Goal: Task Accomplishment & Management: Use online tool/utility

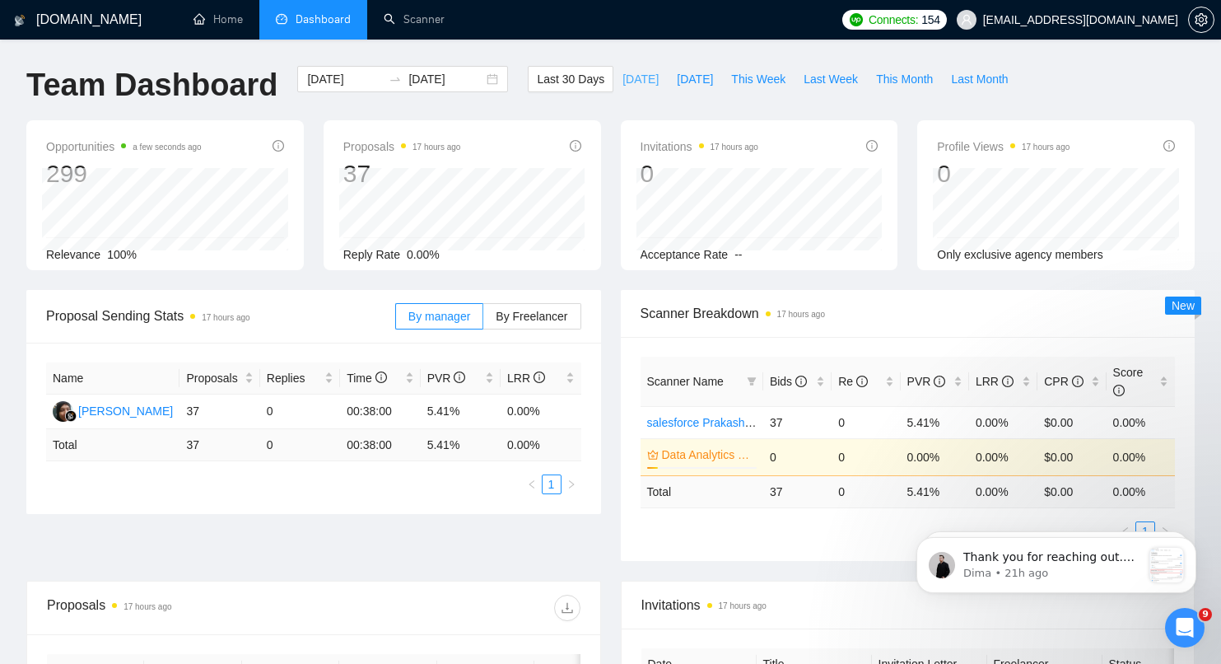
click at [632, 85] on span "[DATE]" at bounding box center [641, 79] width 36 height 18
click at [706, 82] on span "[DATE]" at bounding box center [695, 79] width 36 height 18
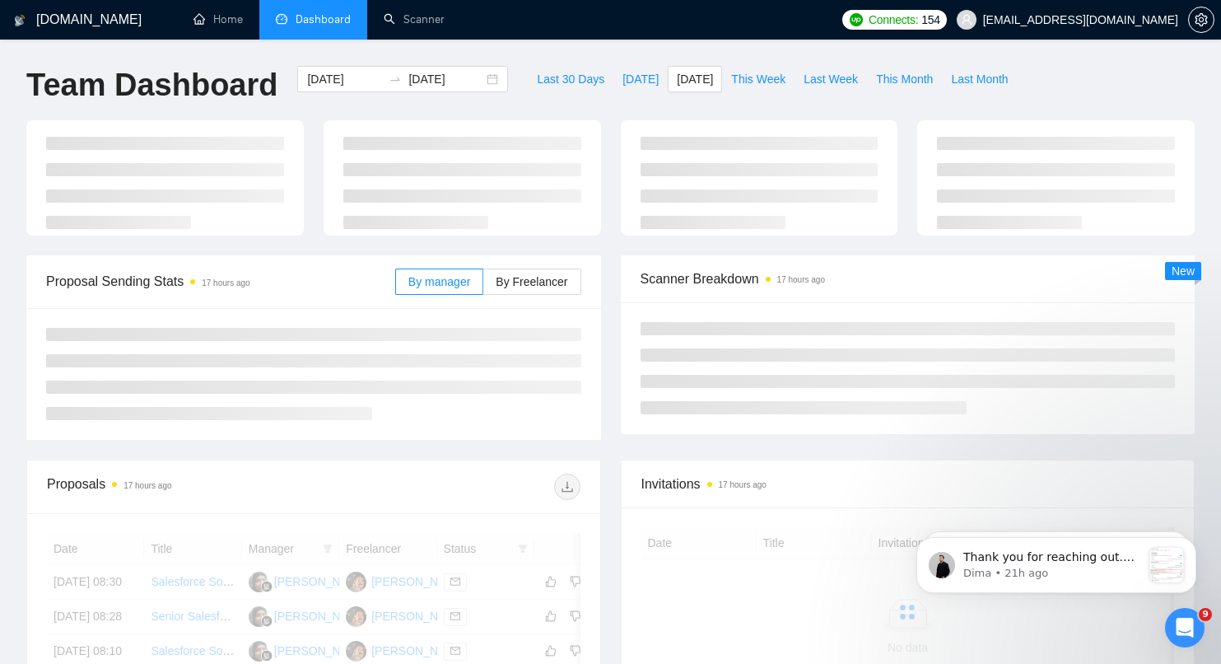
type input "[DATE]"
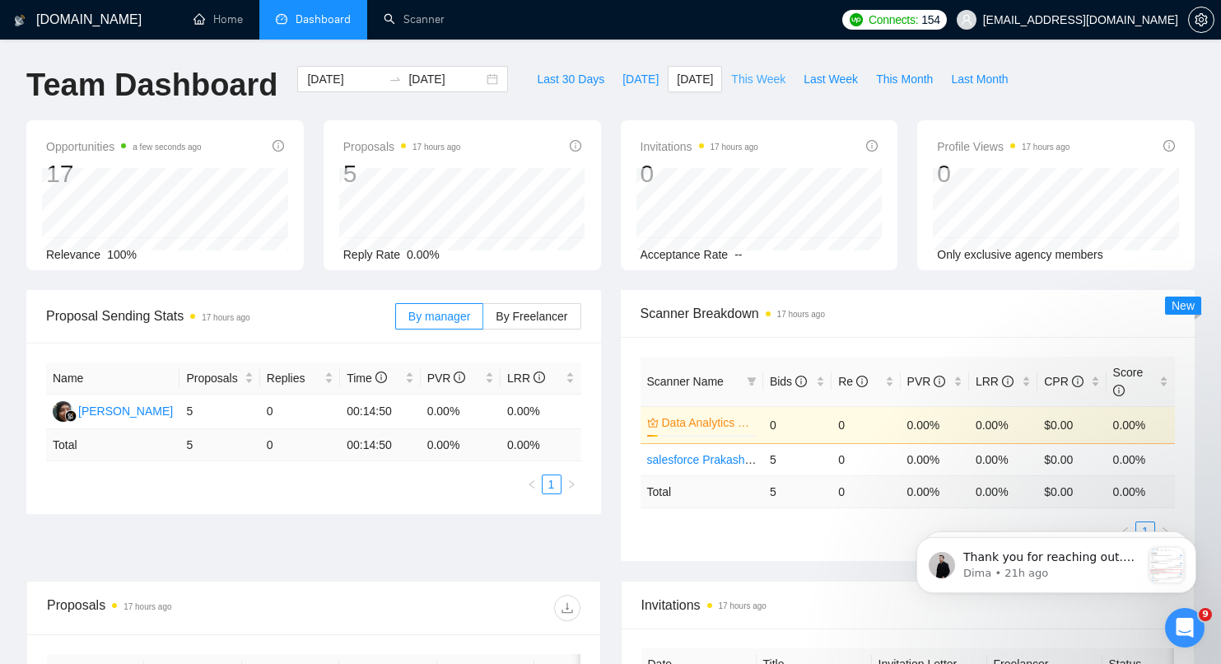
click at [760, 83] on span "This Week" at bounding box center [758, 79] width 54 height 18
type input "[DATE]"
click at [562, 79] on span "Last 30 Days" at bounding box center [571, 79] width 68 height 18
type input "[DATE]"
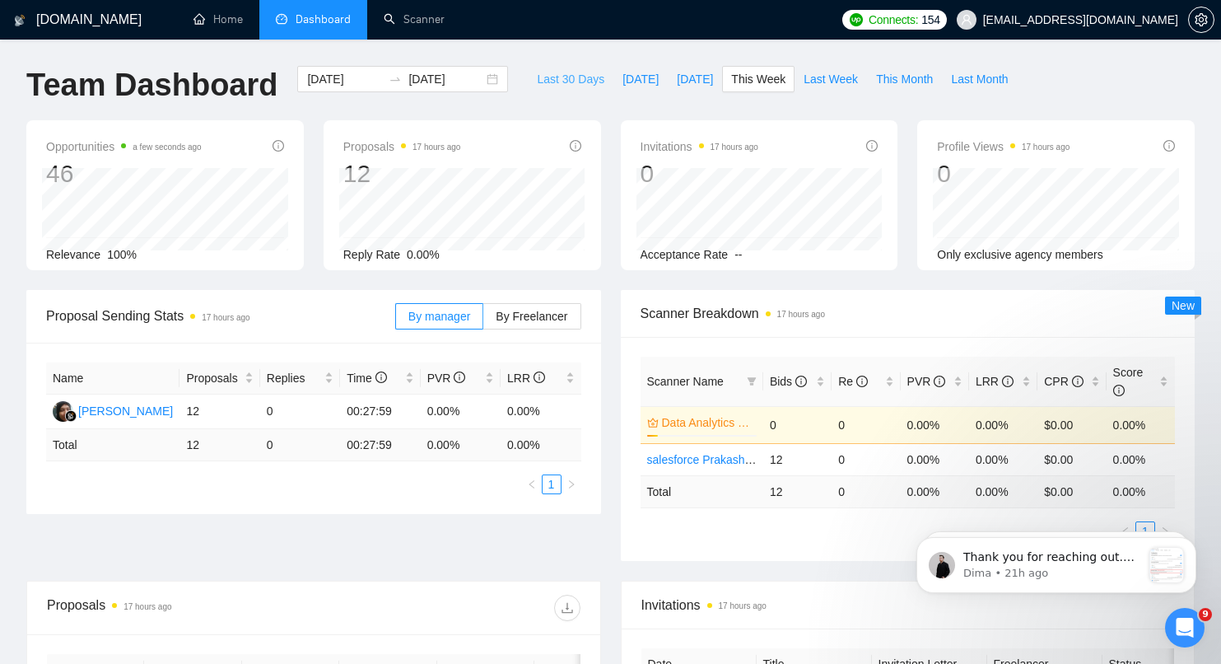
type input "[DATE]"
click at [523, 318] on span "By Freelancer" at bounding box center [532, 316] width 72 height 13
click at [483, 320] on input "By Freelancer" at bounding box center [483, 320] width 0 height 0
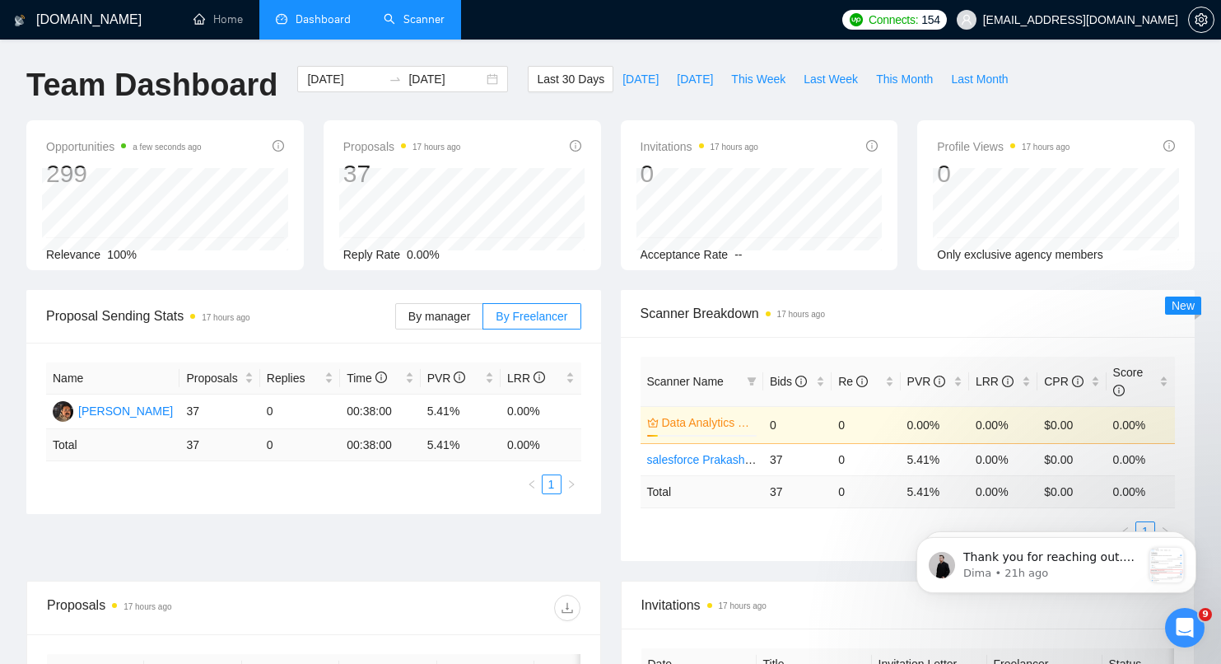
click at [427, 19] on link "Scanner" at bounding box center [414, 19] width 61 height 14
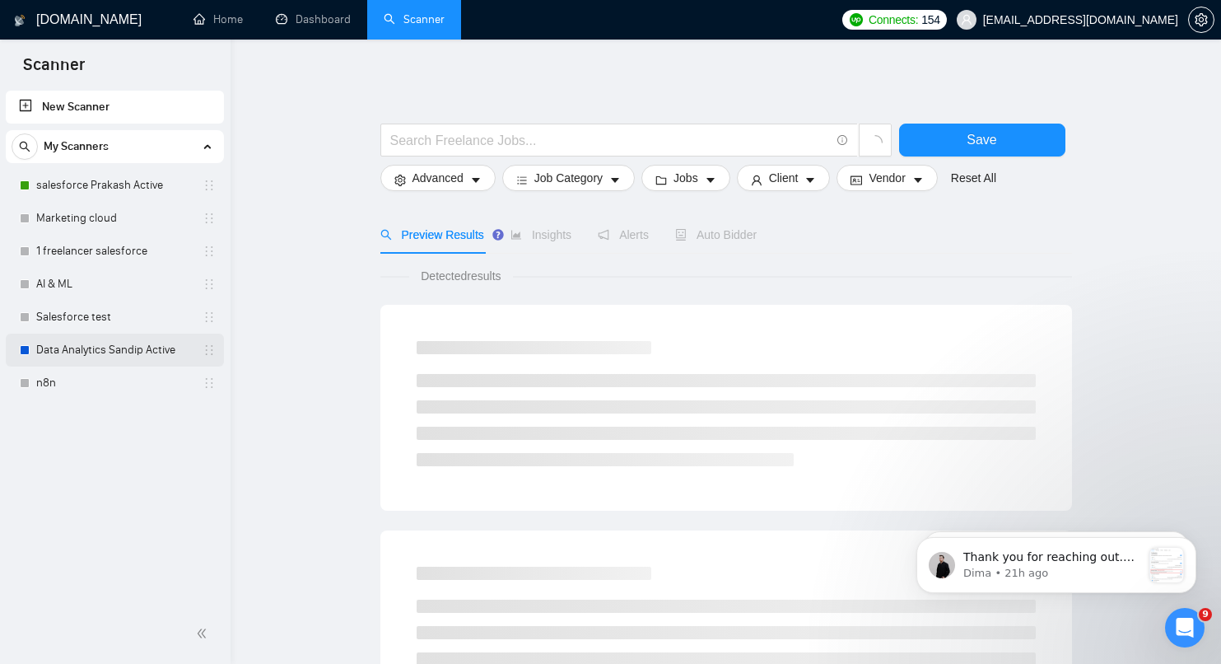
click at [98, 356] on link "Data Analytics Sandip Active" at bounding box center [114, 349] width 156 height 33
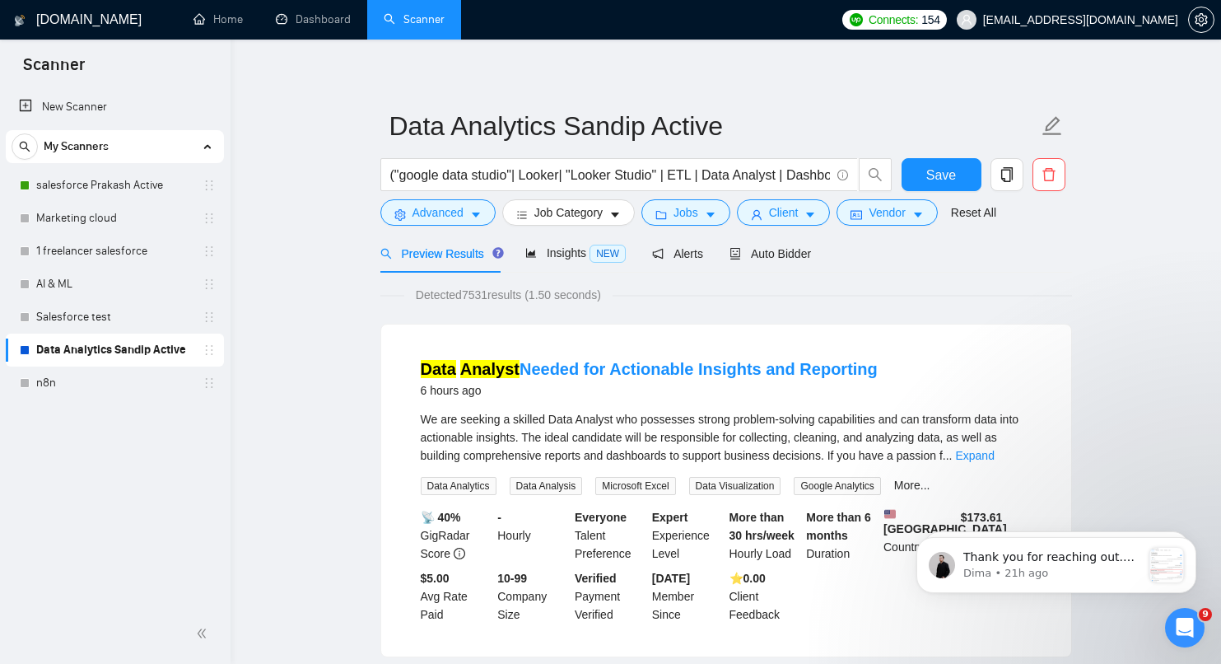
scroll to position [10, 0]
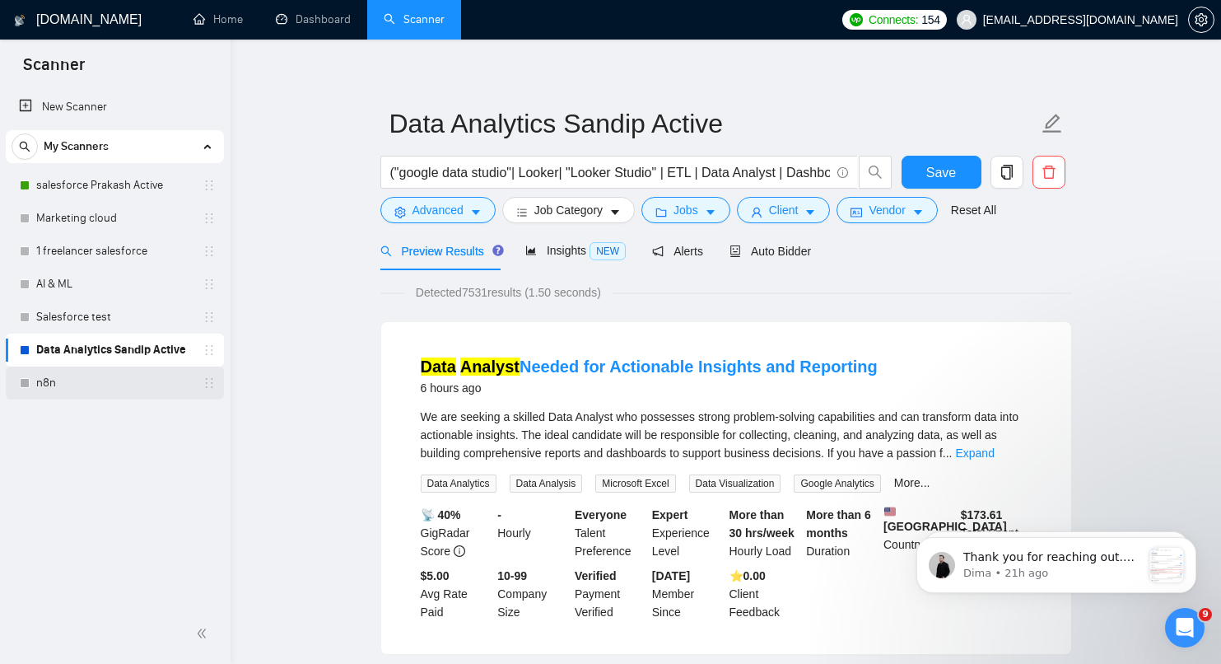
click at [117, 381] on link "n8n" at bounding box center [114, 382] width 156 height 33
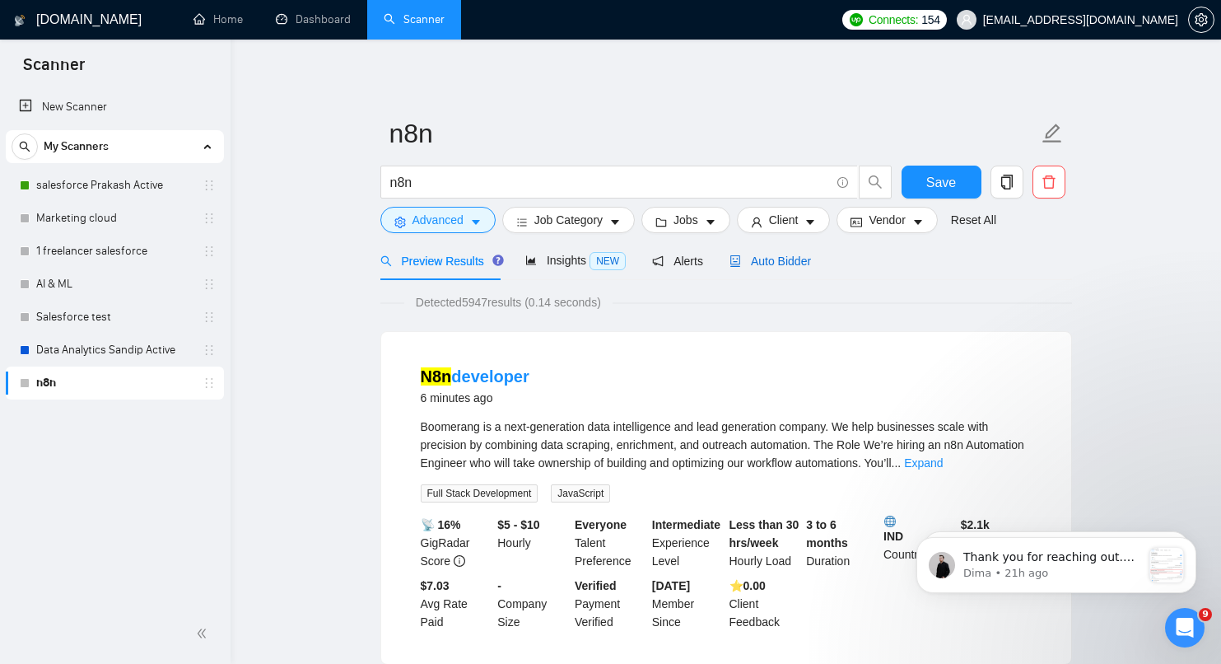
click at [764, 264] on span "Auto Bidder" at bounding box center [771, 260] width 82 height 13
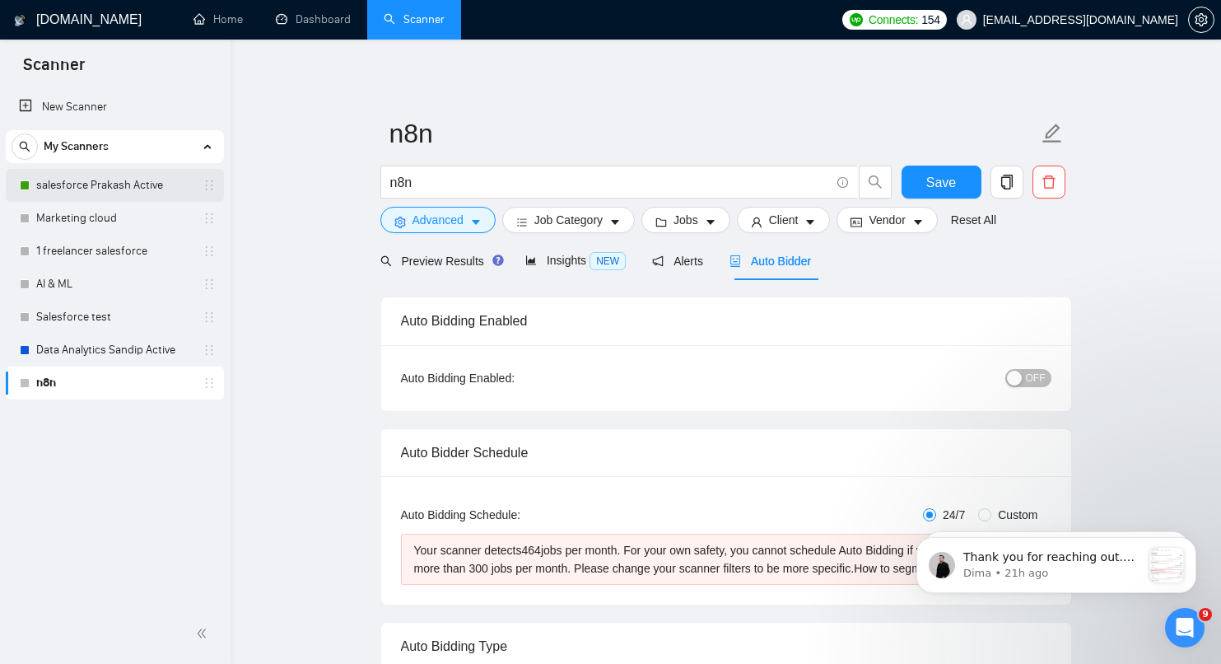
click at [76, 191] on link "salesforce Prakash Active" at bounding box center [114, 185] width 156 height 33
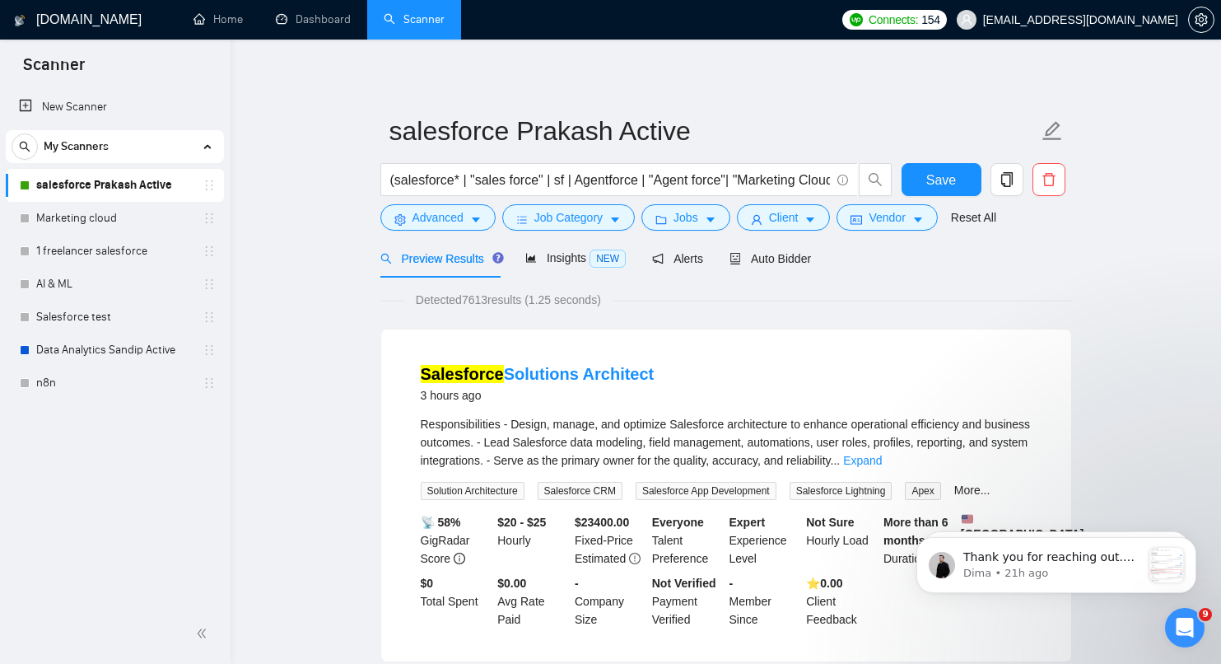
scroll to position [3, 0]
click at [769, 259] on span "Auto Bidder" at bounding box center [771, 257] width 82 height 13
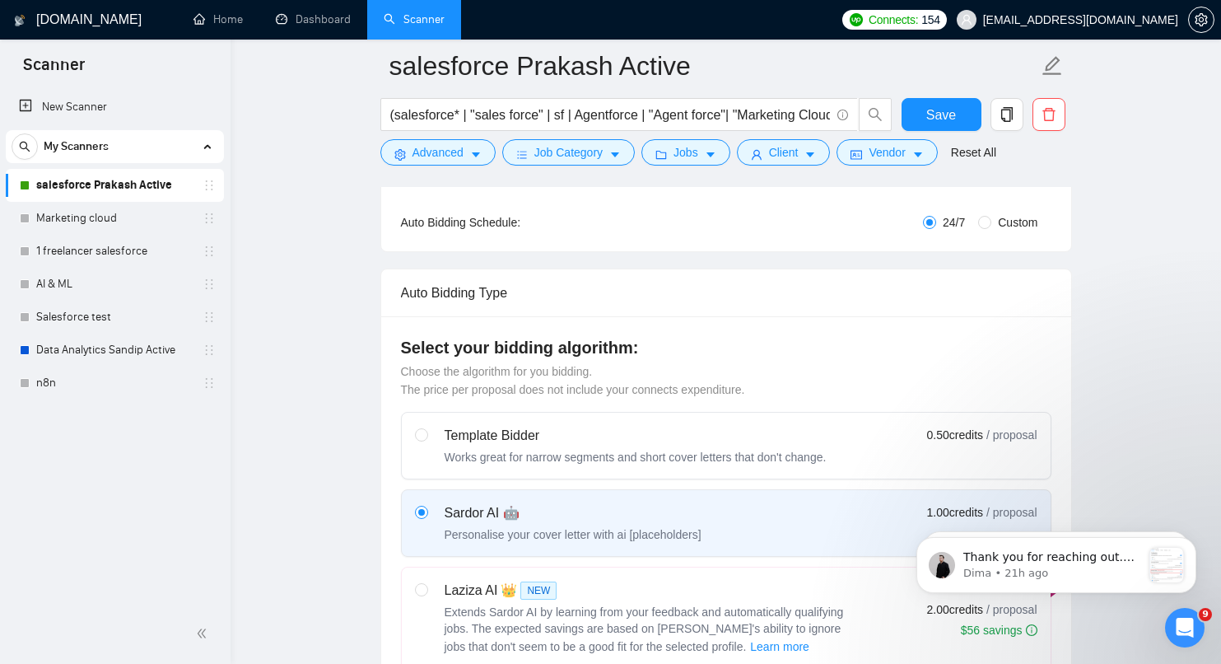
scroll to position [329, 0]
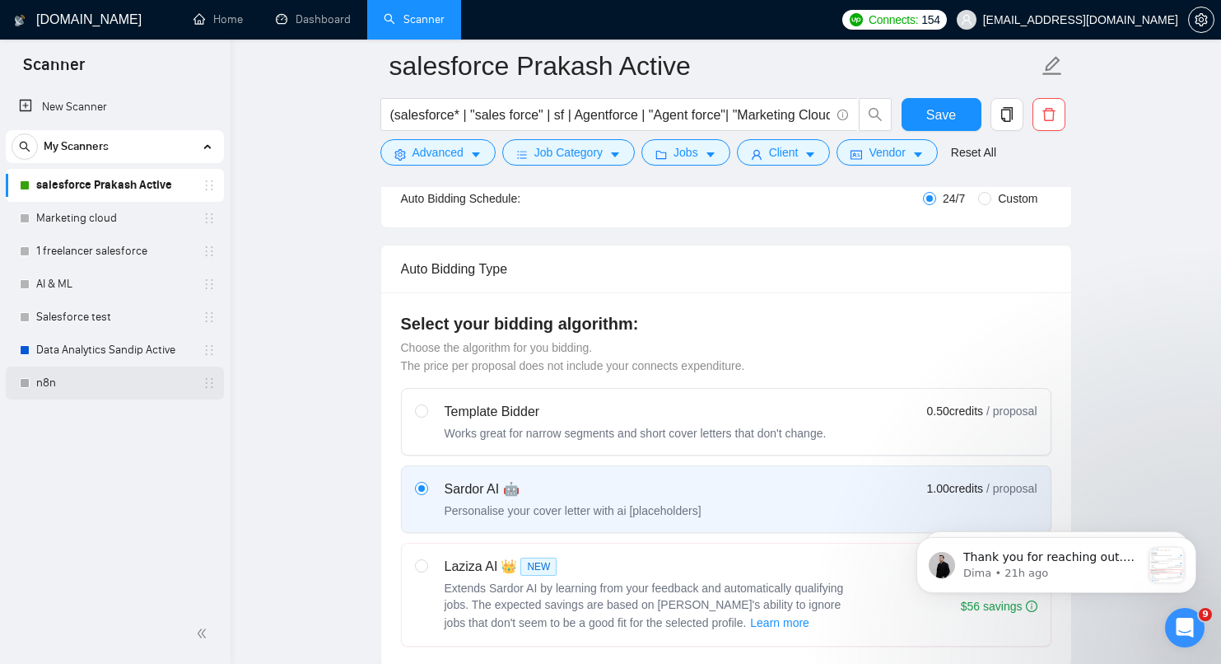
click at [36, 380] on link "n8n" at bounding box center [114, 382] width 156 height 33
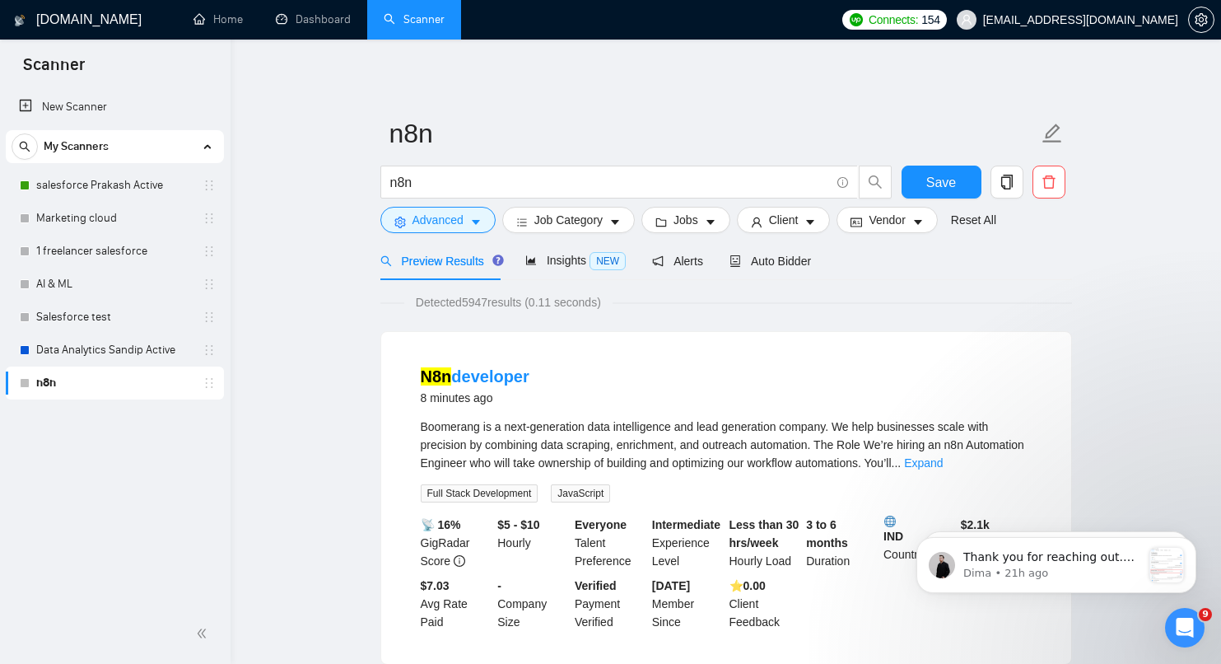
click at [786, 368] on div "N8n developer 8 minutes ago" at bounding box center [726, 386] width 611 height 43
click at [791, 254] on span "Auto Bidder" at bounding box center [771, 260] width 82 height 13
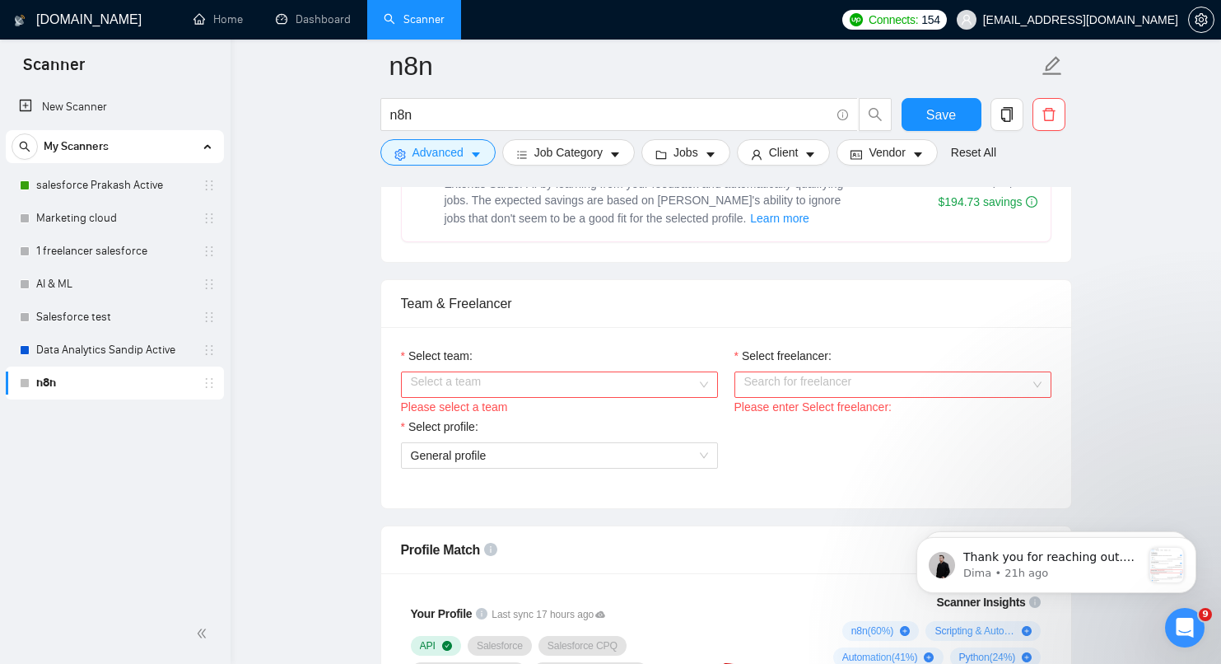
scroll to position [805, 0]
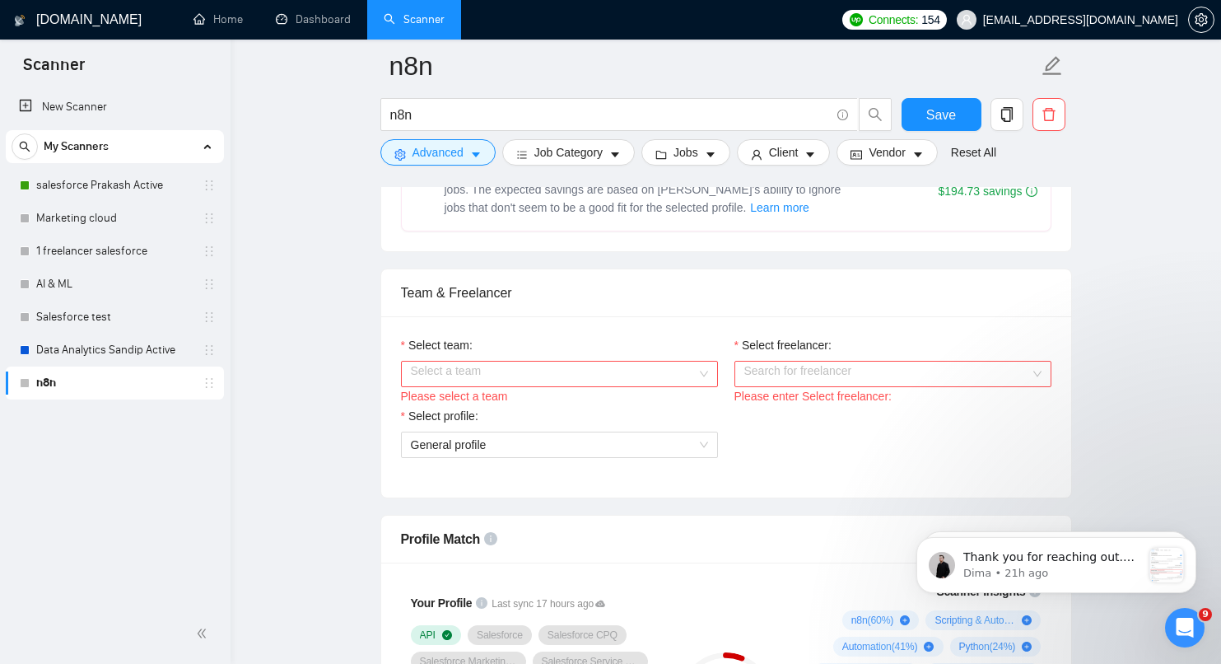
click at [659, 383] on input "Select team:" at bounding box center [554, 373] width 286 height 25
click at [637, 412] on div "Cymetrix Software" at bounding box center [558, 424] width 317 height 26
click at [794, 386] on input "Select freelancer:" at bounding box center [887, 373] width 286 height 25
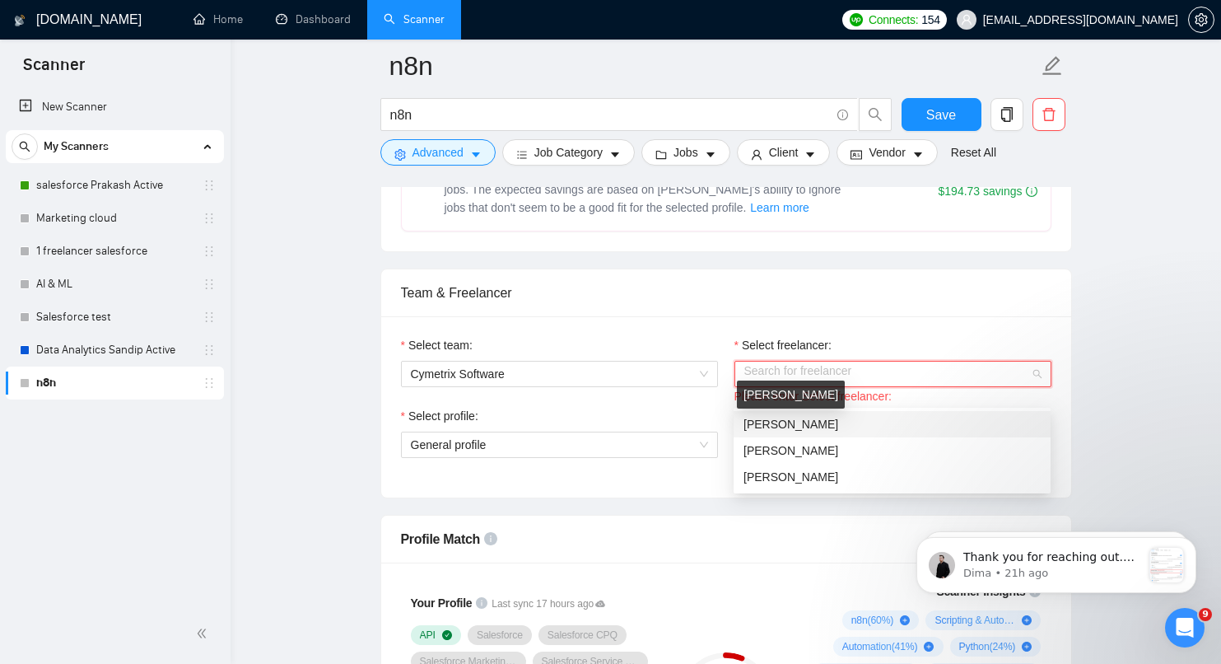
click at [799, 421] on span "[PERSON_NAME]" at bounding box center [791, 423] width 95 height 13
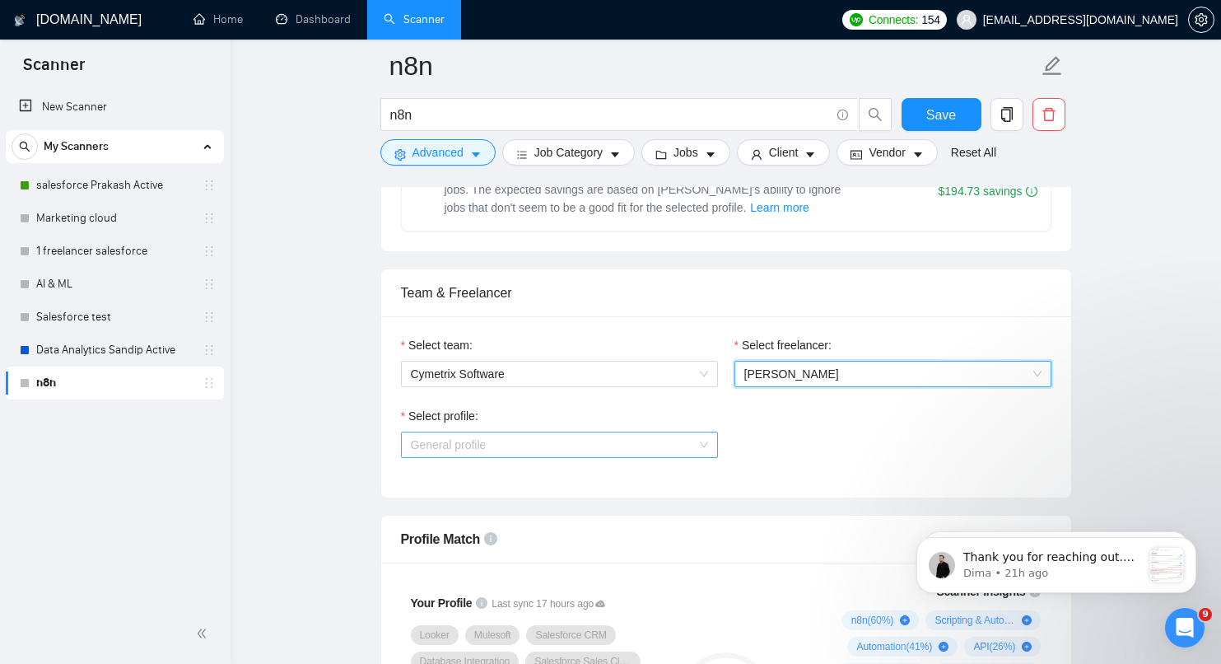
click at [565, 457] on span "General profile" at bounding box center [559, 444] width 297 height 25
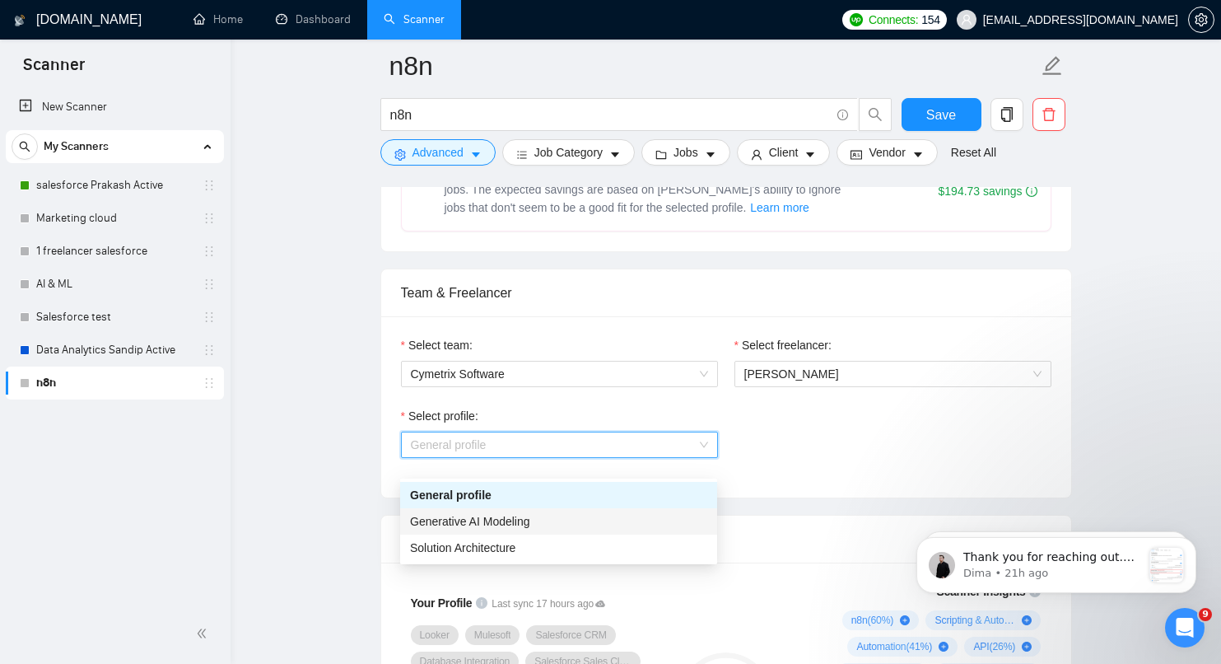
click at [560, 520] on div "Generative AI Modeling" at bounding box center [558, 521] width 297 height 18
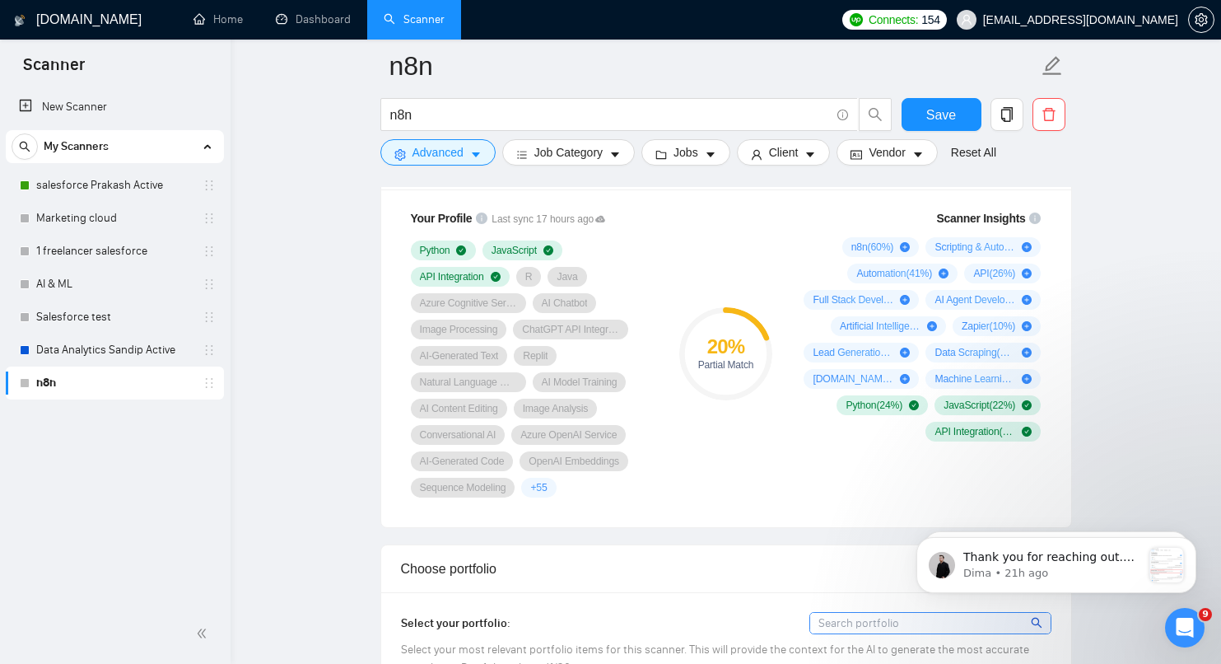
scroll to position [1188, 0]
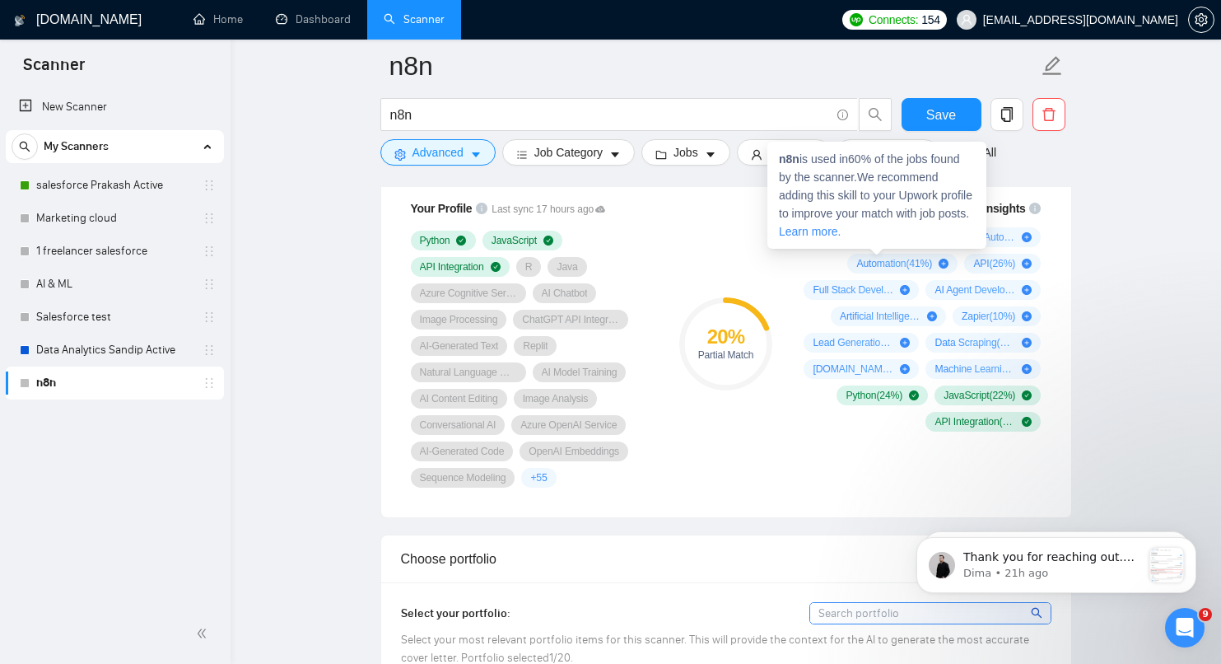
click at [891, 244] on span "n8n ( 60 %)" at bounding box center [872, 237] width 43 height 13
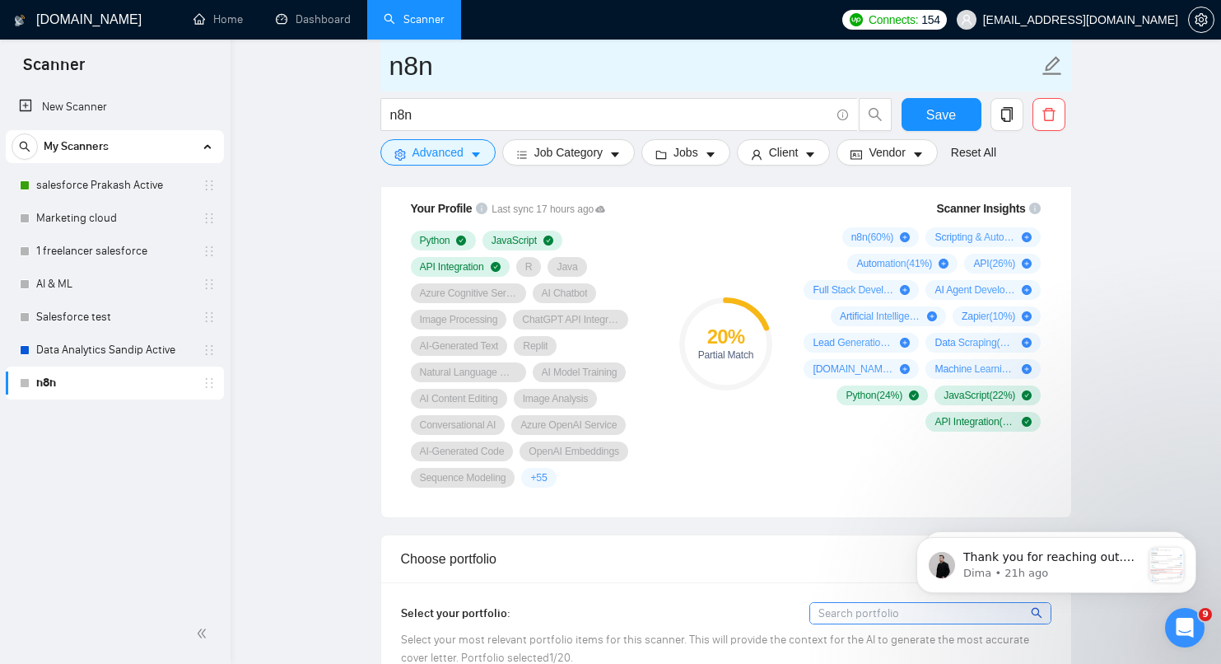
click at [589, 71] on input "n8n" at bounding box center [713, 65] width 649 height 41
click at [557, 58] on input "n8n" at bounding box center [713, 65] width 649 height 41
